Goal: Task Accomplishment & Management: Manage account settings

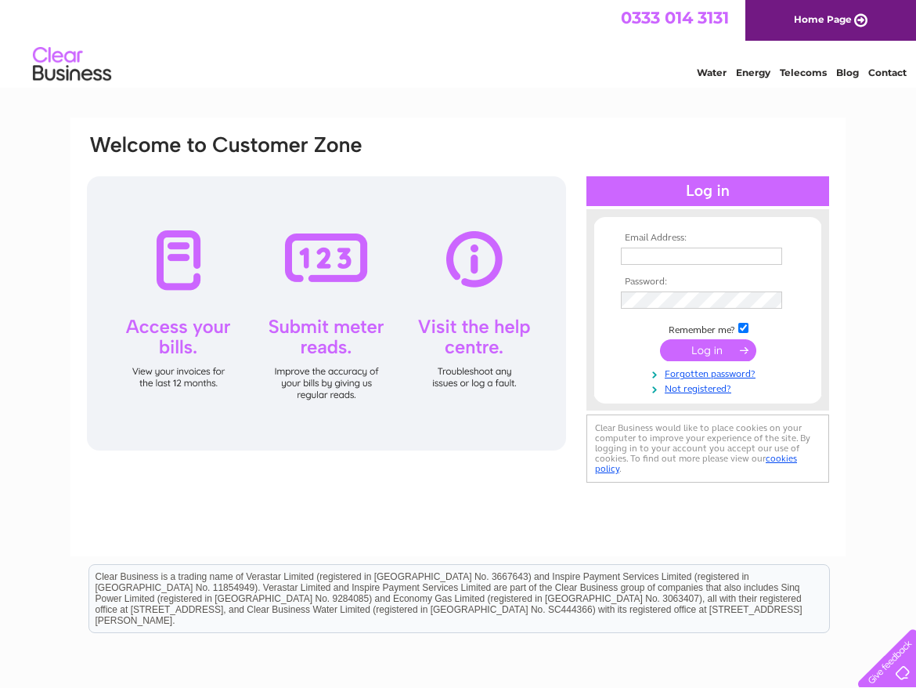
type input "martin.haylock@btconnect.com"
click at [710, 349] on input "submit" at bounding box center [708, 350] width 96 height 22
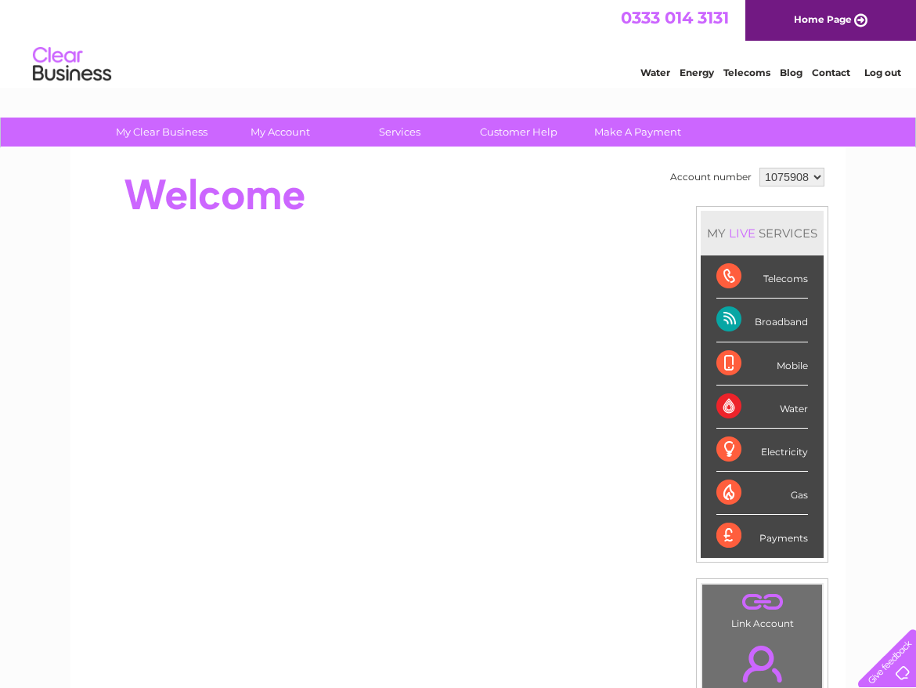
click at [778, 320] on div "Broadband" at bounding box center [763, 319] width 92 height 43
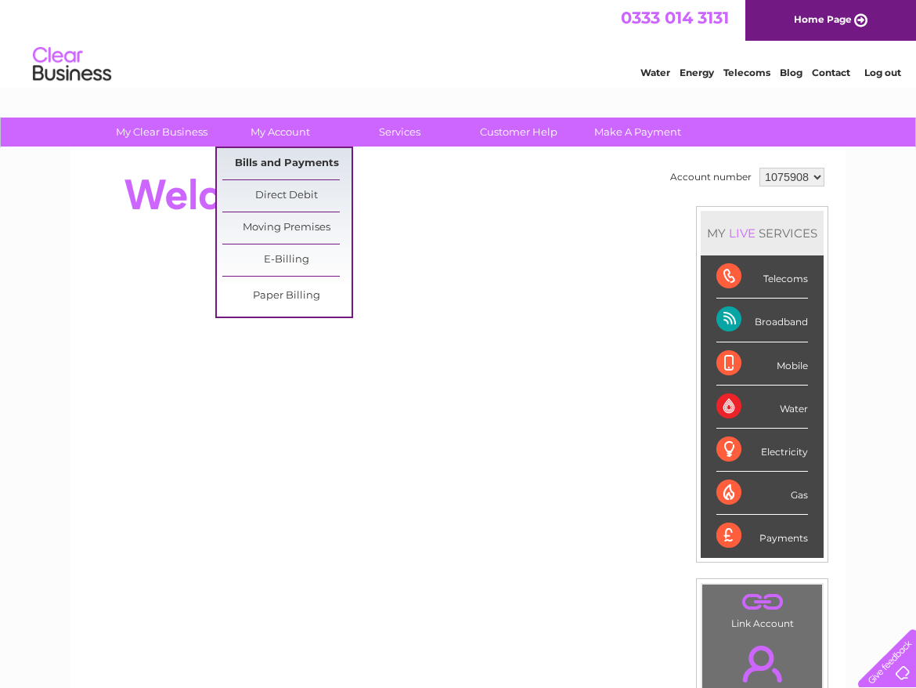
click at [291, 160] on link "Bills and Payments" at bounding box center [286, 163] width 129 height 31
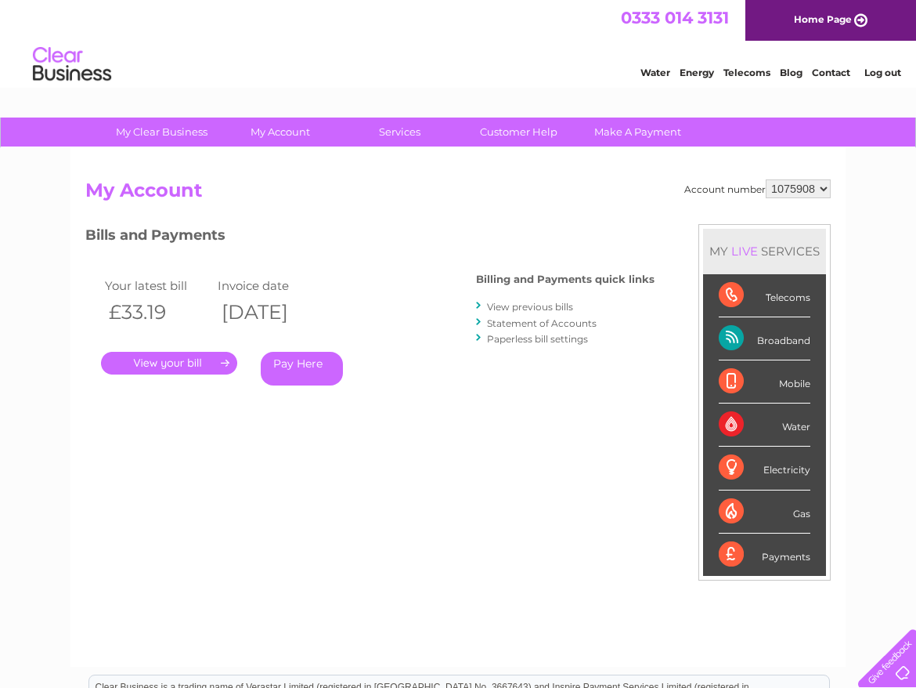
click at [824, 186] on select "1075908 1075932" at bounding box center [798, 188] width 65 height 19
select select "1075932"
click at [766, 179] on select "1075908 1075932" at bounding box center [798, 188] width 65 height 19
click at [220, 359] on link "." at bounding box center [169, 363] width 136 height 23
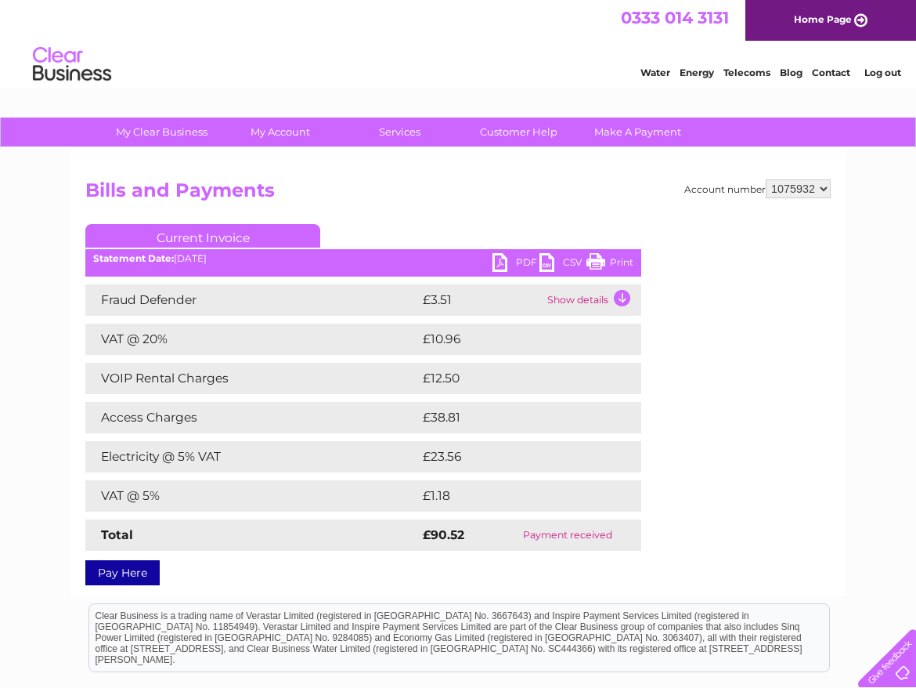
click at [624, 298] on td "Show details" at bounding box center [592, 299] width 98 height 31
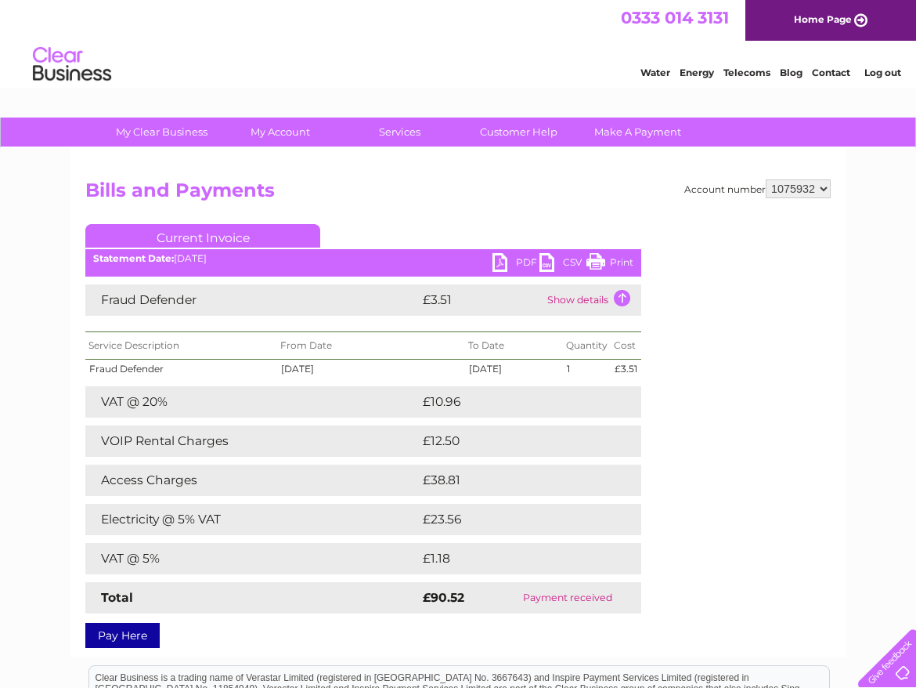
click at [625, 261] on link "Print" at bounding box center [610, 264] width 47 height 23
click at [623, 293] on td "Show details" at bounding box center [592, 299] width 98 height 31
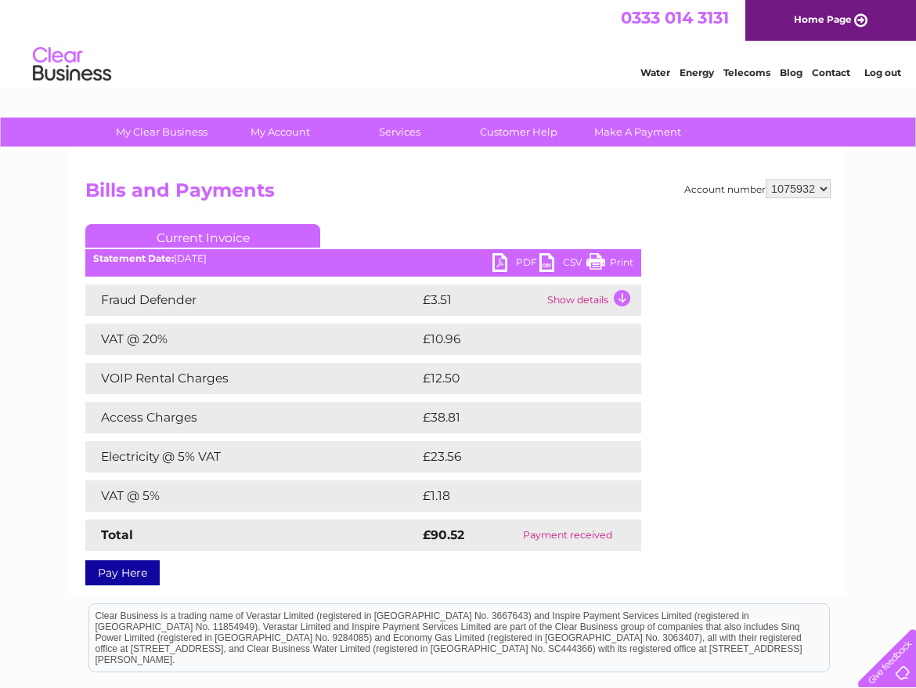
click at [878, 67] on link "Log out" at bounding box center [883, 73] width 37 height 12
